Goal: Task Accomplishment & Management: Use online tool/utility

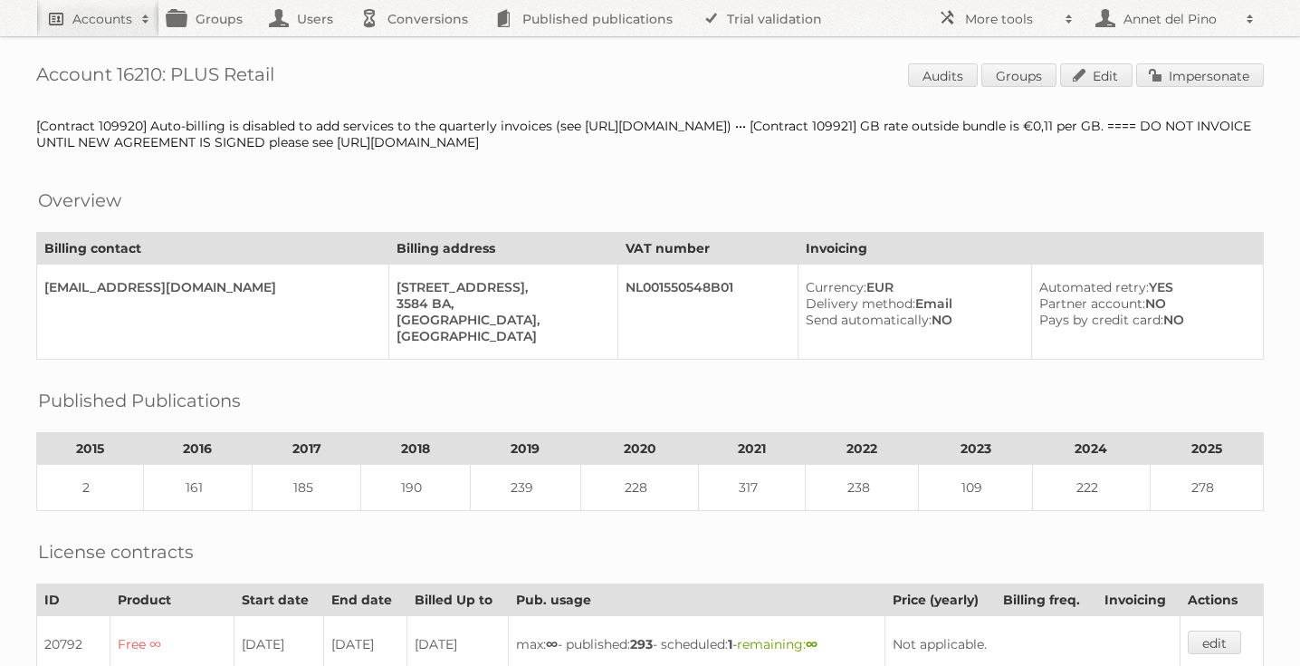
click at [110, 14] on h2 "Accounts" at bounding box center [102, 19] width 60 height 18
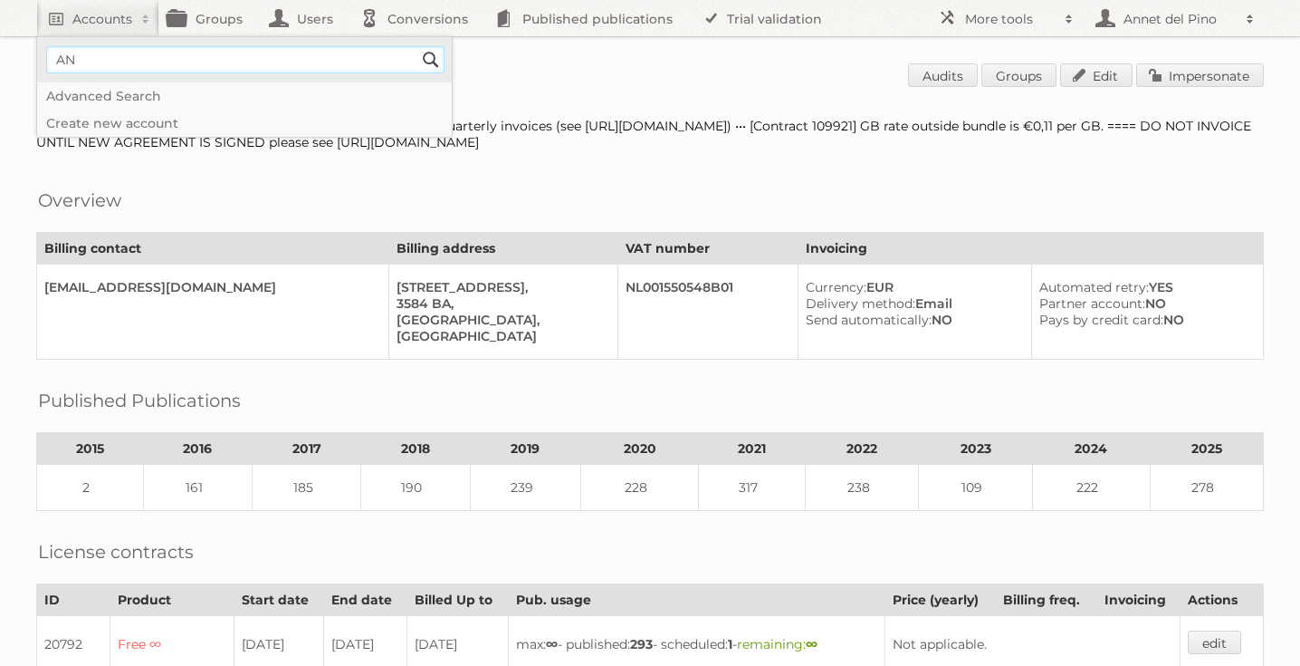
type input"] "[EMAIL_ADDRESS][DOMAIN_NAME]"
click at [442, 59] on input "Search" at bounding box center [430, 59] width 27 height 27
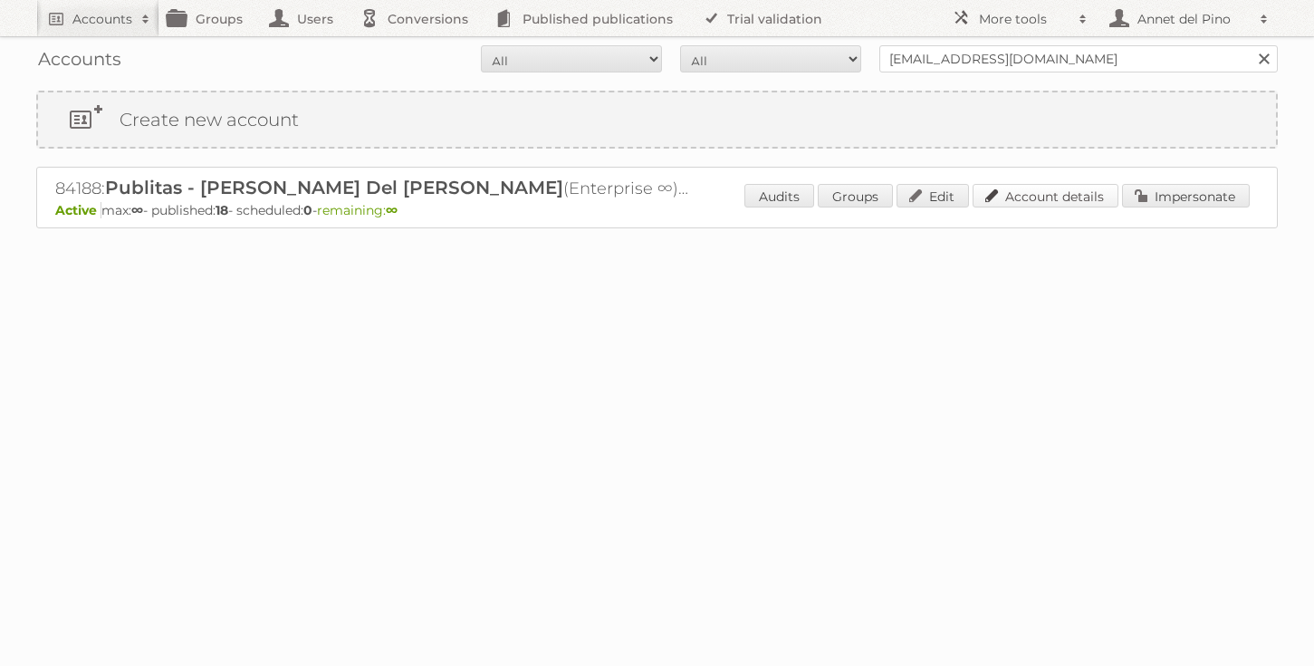
click at [1056, 205] on link "Account details" at bounding box center [1046, 196] width 146 height 24
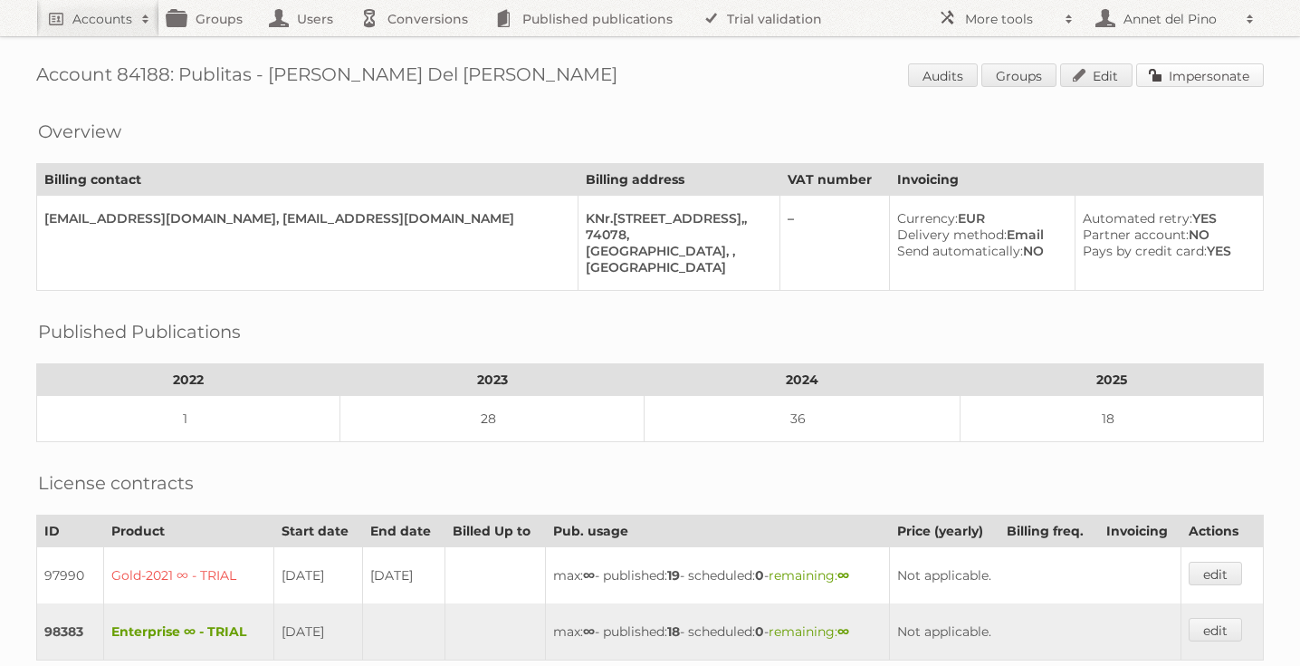
click at [1223, 78] on link "Impersonate" at bounding box center [1201, 75] width 128 height 24
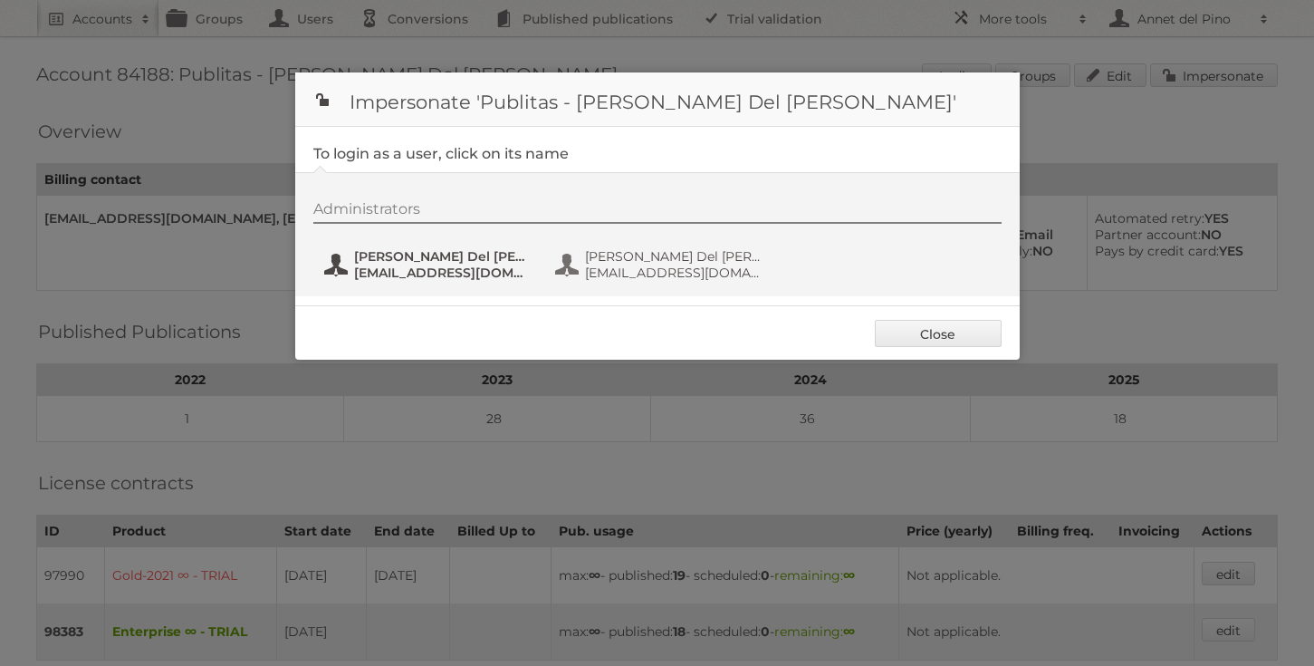
click at [369, 280] on button "Annet Del Pino annet@publitas.com" at bounding box center [428, 264] width 213 height 36
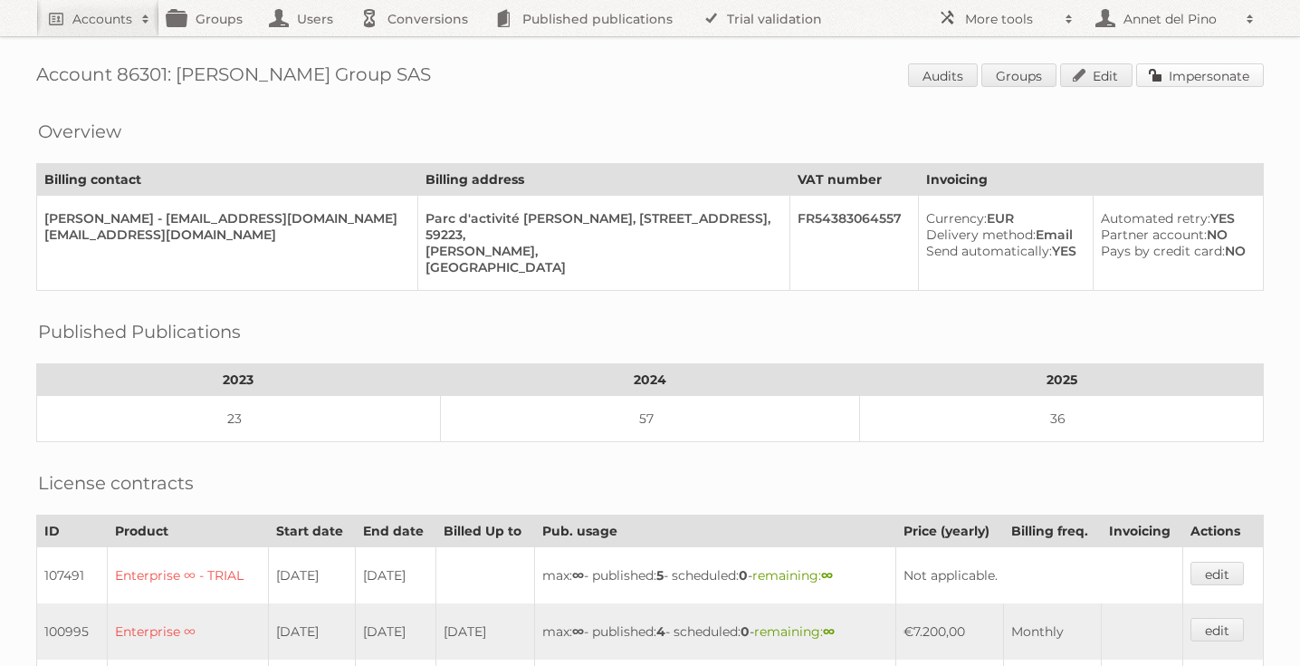
click at [1240, 71] on link "Impersonate" at bounding box center [1201, 75] width 128 height 24
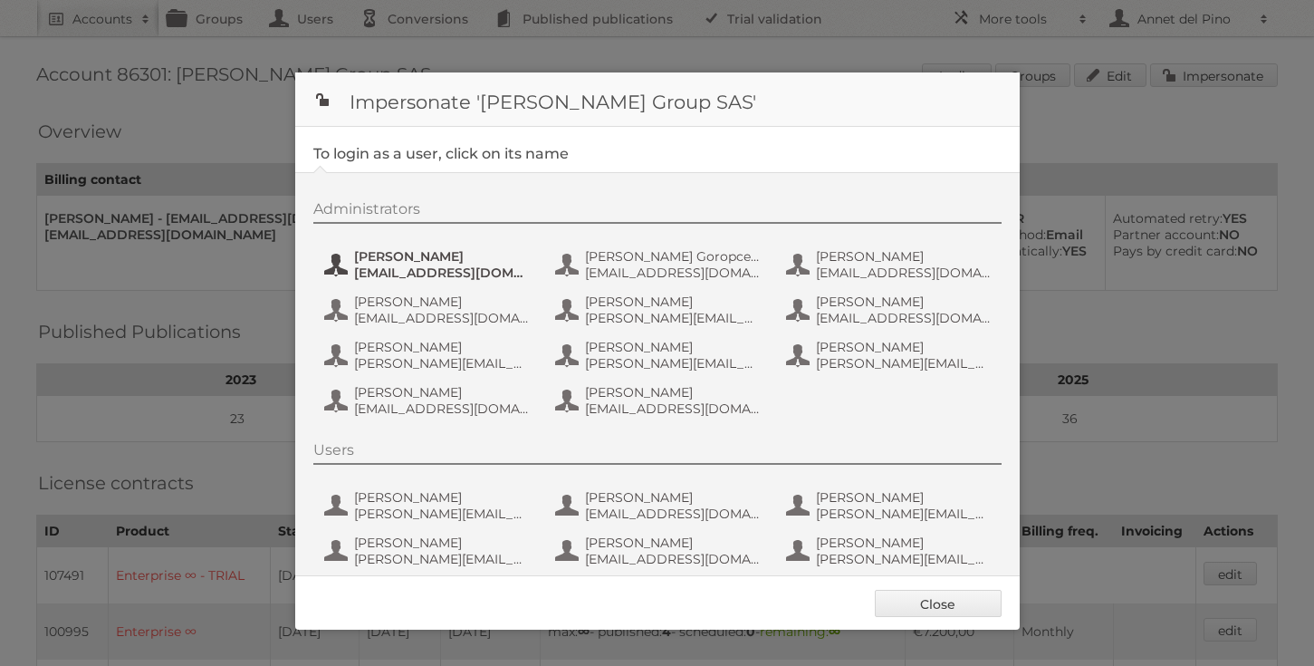
click at [435, 254] on span "Dan Cure" at bounding box center [442, 256] width 176 height 16
